Goal: Navigation & Orientation: Find specific page/section

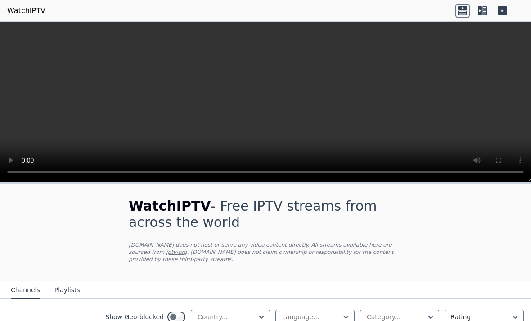
click at [267, 116] on video at bounding box center [265, 102] width 531 height 161
click at [344, 115] on video at bounding box center [265, 102] width 531 height 161
click at [261, 108] on video at bounding box center [265, 102] width 531 height 161
click at [474, 136] on video at bounding box center [265, 102] width 531 height 161
click at [411, 149] on video at bounding box center [265, 102] width 531 height 161
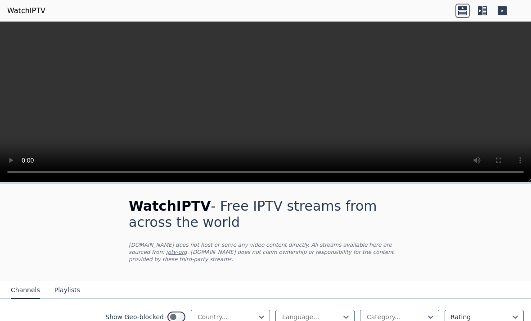
click at [526, 30] on video at bounding box center [265, 102] width 531 height 161
click at [520, 35] on video at bounding box center [265, 102] width 531 height 161
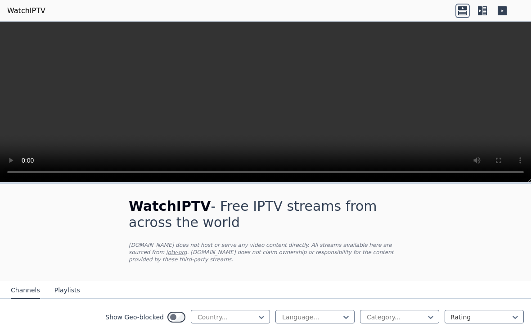
click at [11, 27] on video at bounding box center [265, 102] width 531 height 161
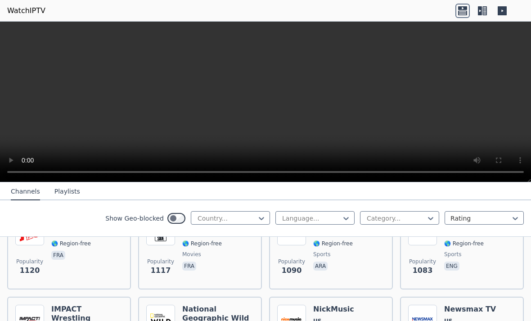
scroll to position [1287, 0]
click at [259, 214] on icon at bounding box center [261, 218] width 9 height 9
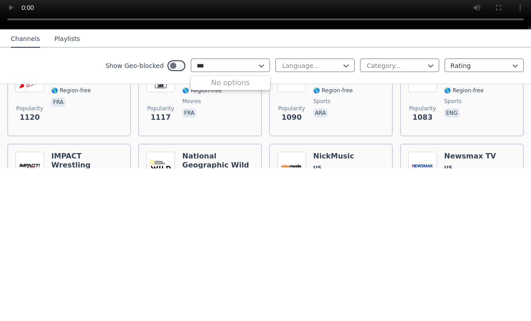
type input "***"
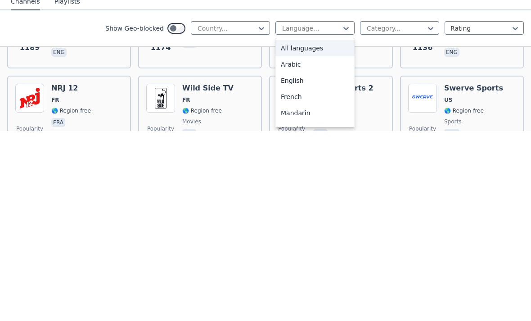
scroll to position [0, 0]
type input "*"
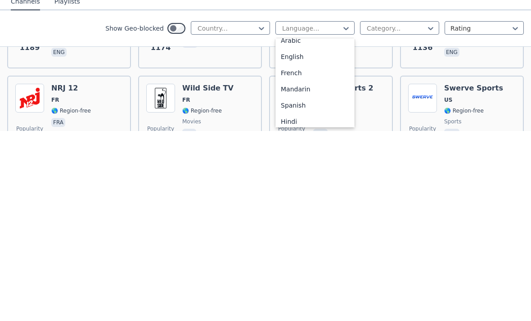
scroll to position [33, 0]
click at [308, 278] on div "Spanish" at bounding box center [315, 286] width 79 height 16
